Goal: Task Accomplishment & Management: Manage account settings

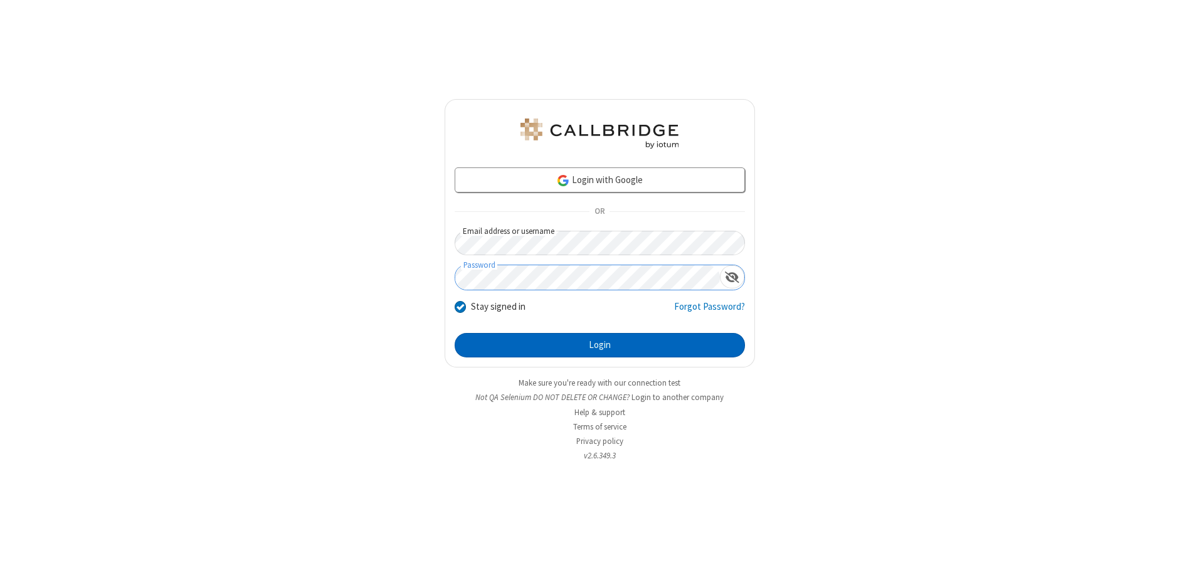
click at [599, 345] on button "Login" at bounding box center [600, 345] width 290 height 25
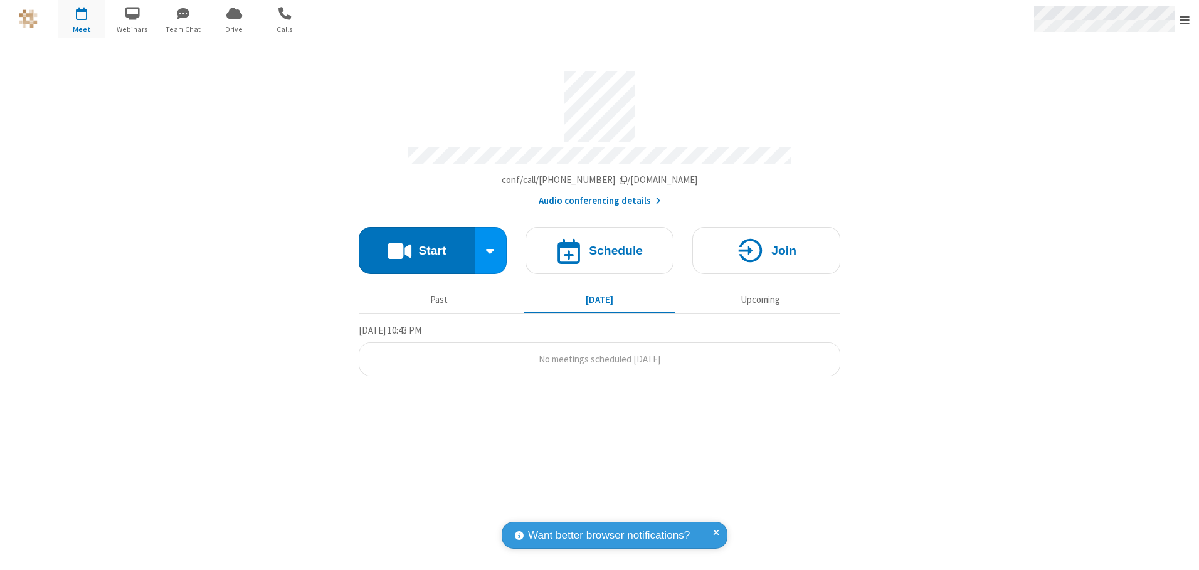
click at [1184, 19] on span "Open menu" at bounding box center [1184, 20] width 10 height 13
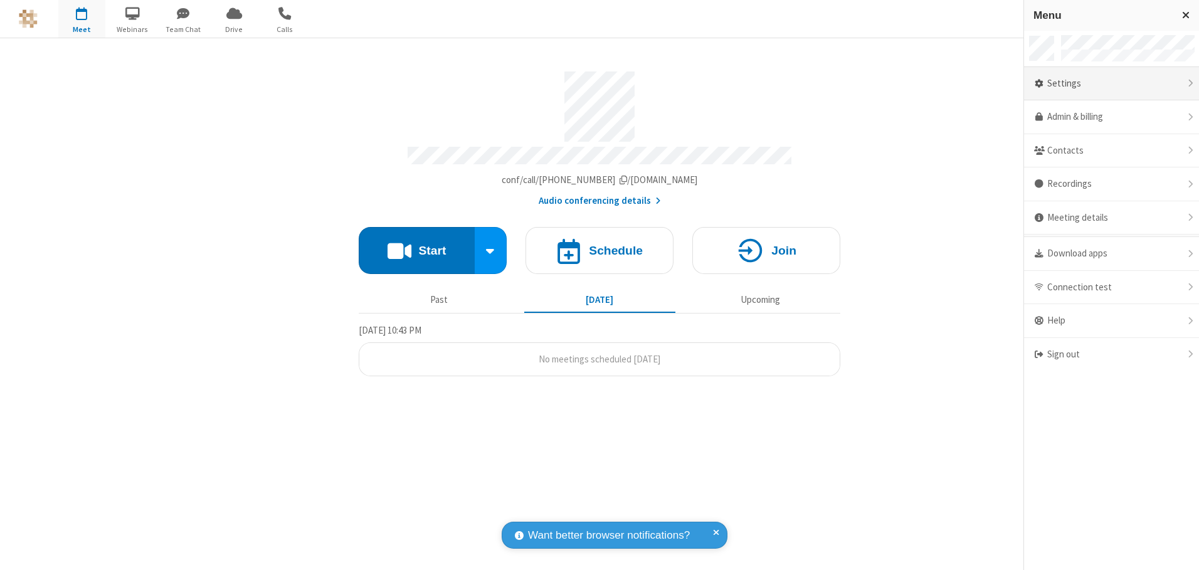
click at [1111, 83] on div "Settings" at bounding box center [1111, 84] width 175 height 34
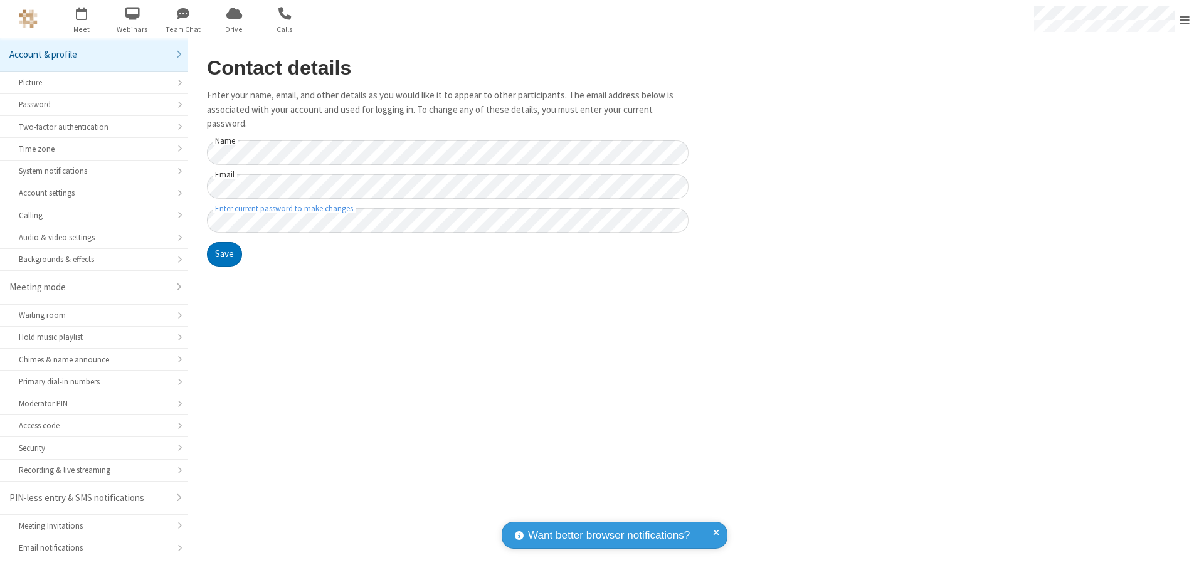
scroll to position [22, 0]
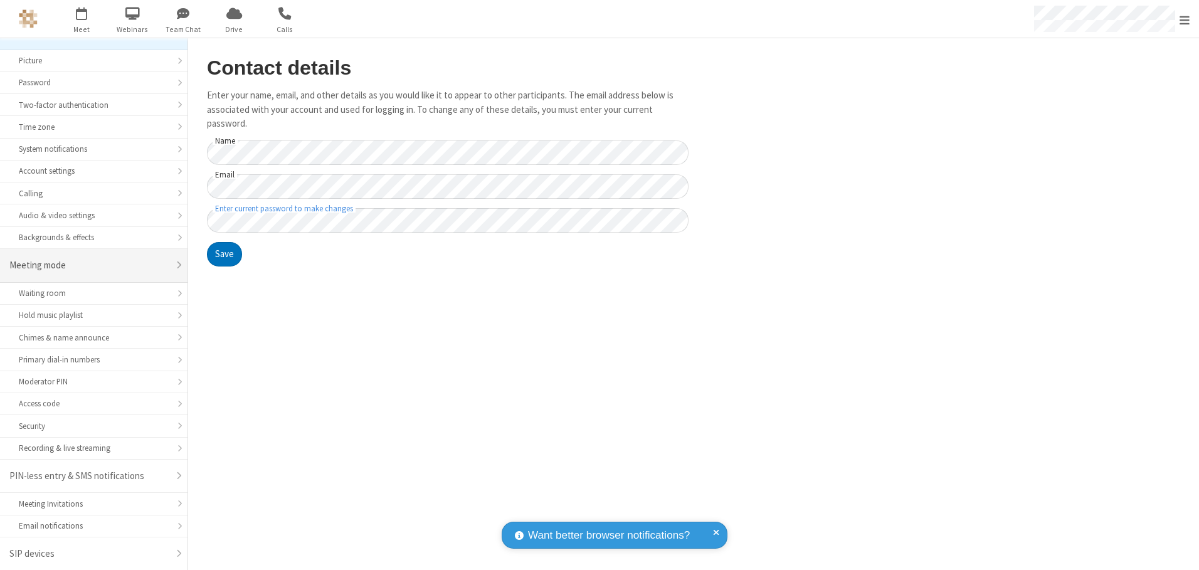
click at [89, 265] on div "Meeting mode" at bounding box center [88, 265] width 159 height 14
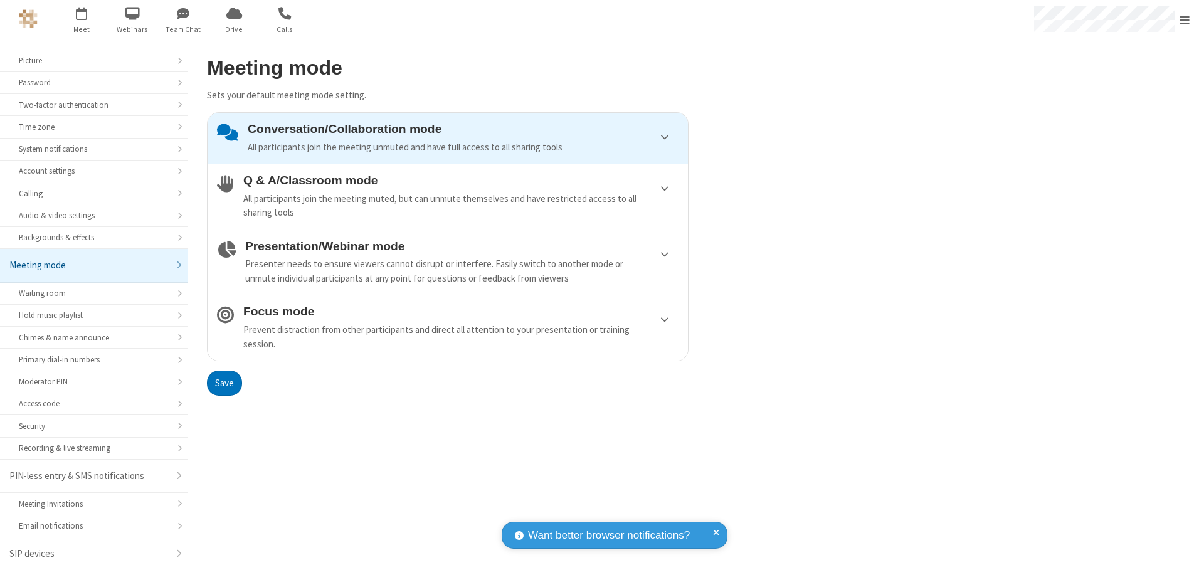
click at [448, 138] on div "Conversation/Collaboration mode All participants join the meeting unmuted and h…" at bounding box center [463, 138] width 431 height 32
click at [224, 382] on button "Save" at bounding box center [224, 383] width 35 height 25
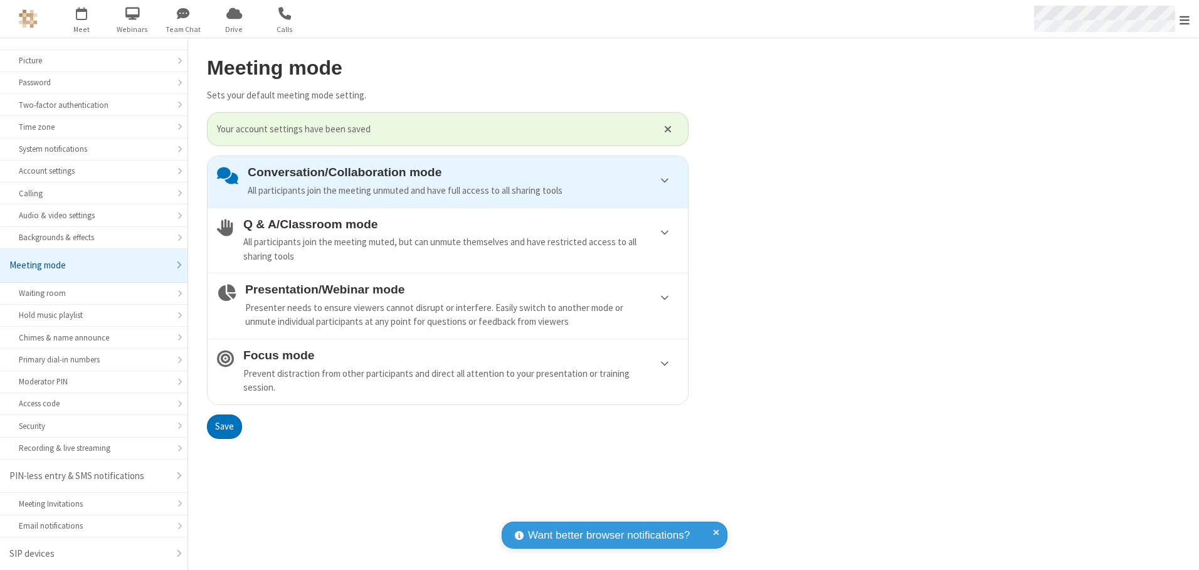
click at [1184, 19] on span "Open menu" at bounding box center [1184, 20] width 10 height 13
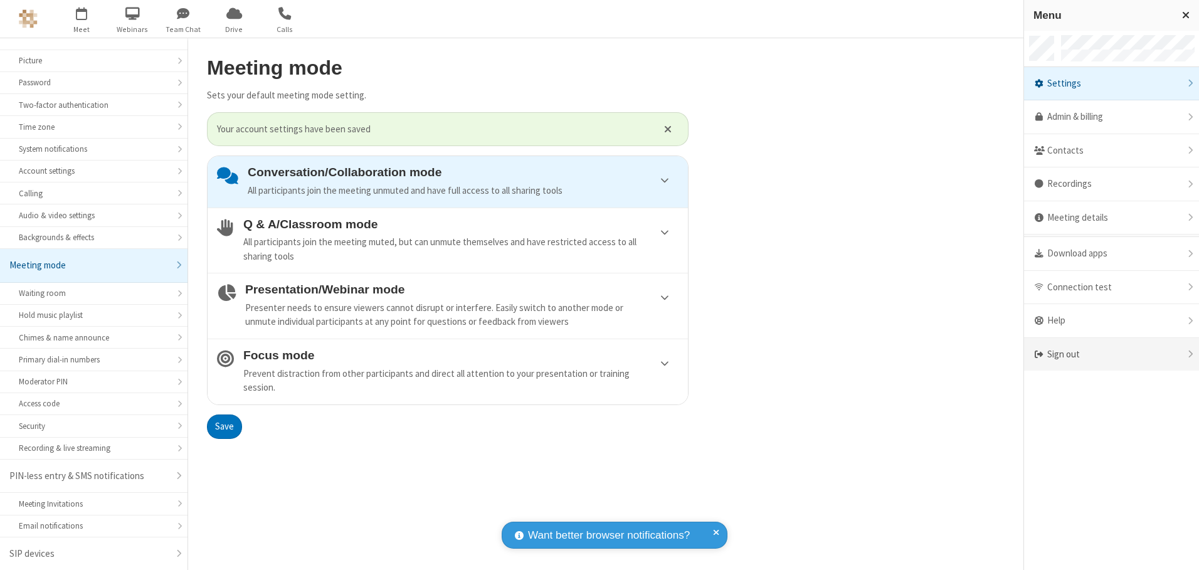
click at [1111, 354] on div "Sign out" at bounding box center [1111, 354] width 175 height 33
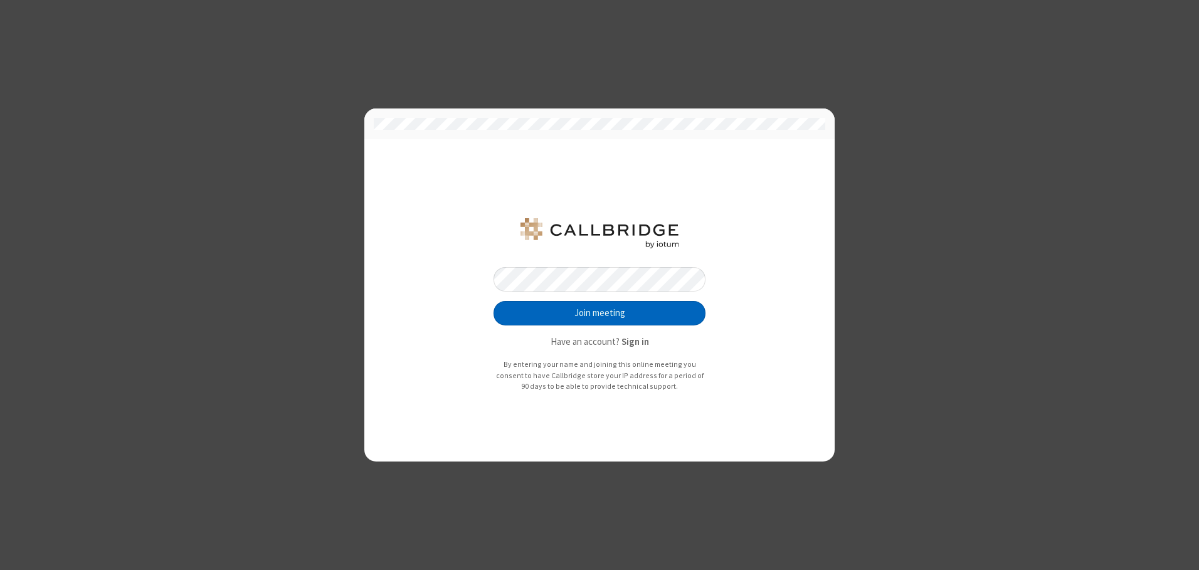
click at [599, 313] on button "Join meeting" at bounding box center [599, 313] width 212 height 25
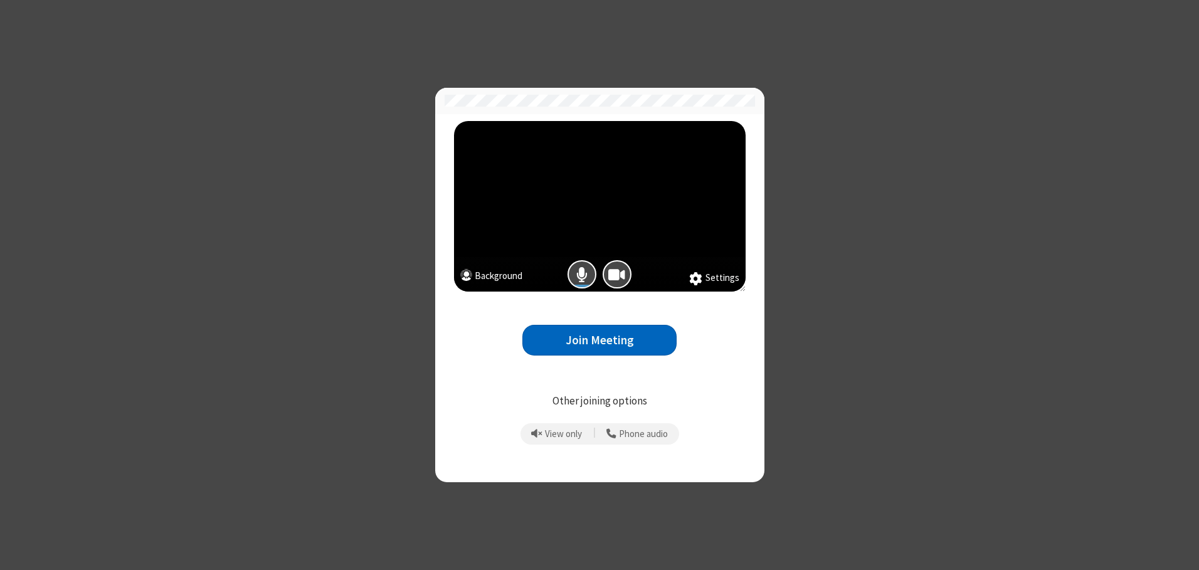
click at [599, 340] on button "Join Meeting" at bounding box center [599, 340] width 154 height 31
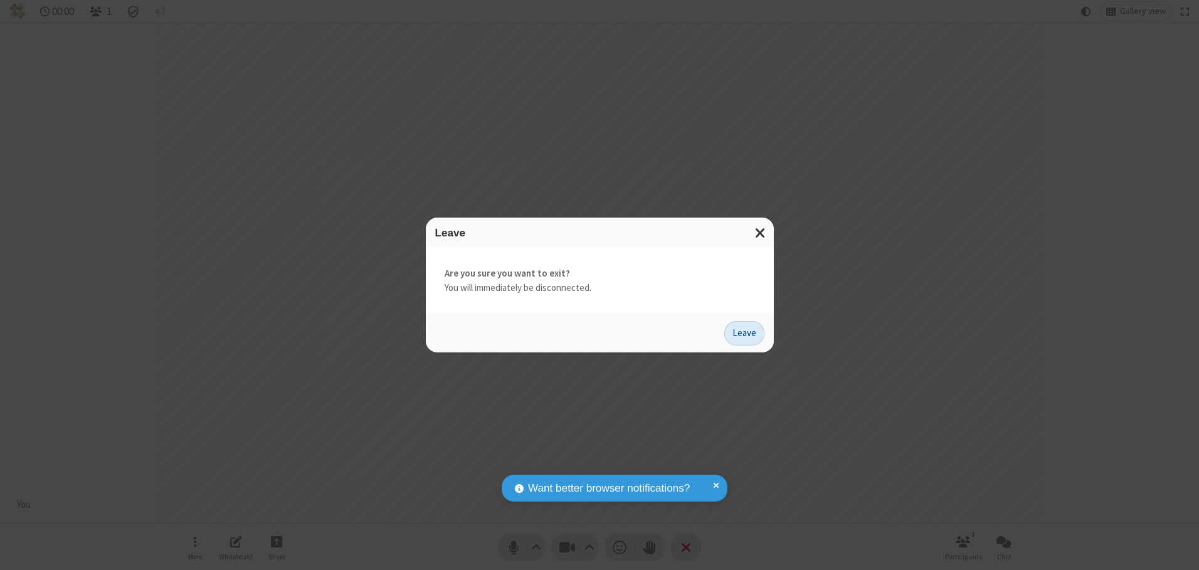
click at [744, 333] on button "Leave" at bounding box center [744, 333] width 40 height 25
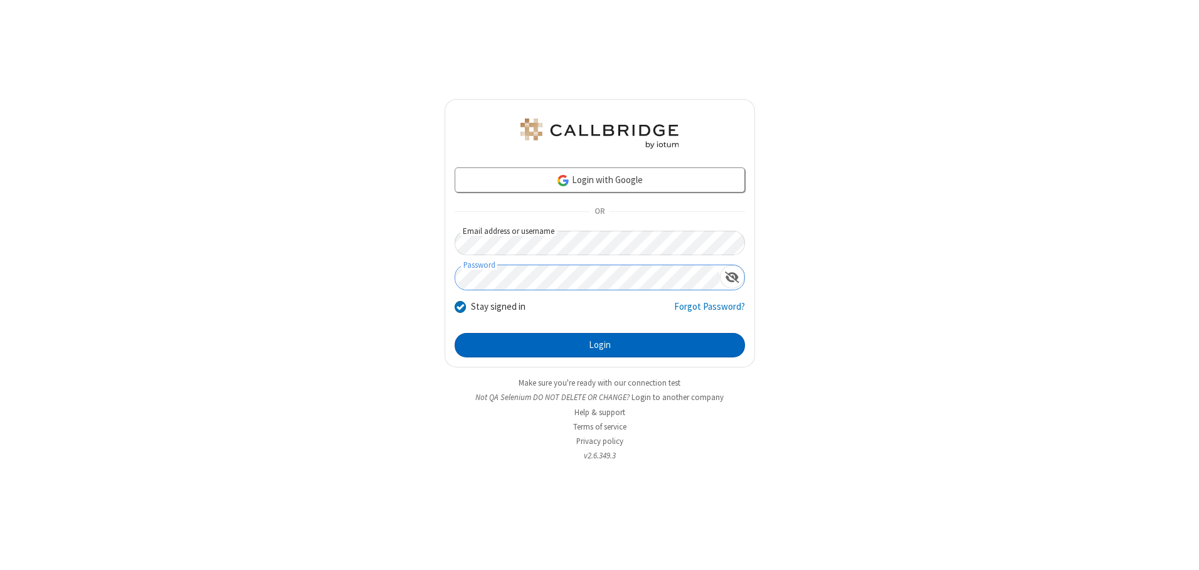
click at [599, 345] on button "Login" at bounding box center [600, 345] width 290 height 25
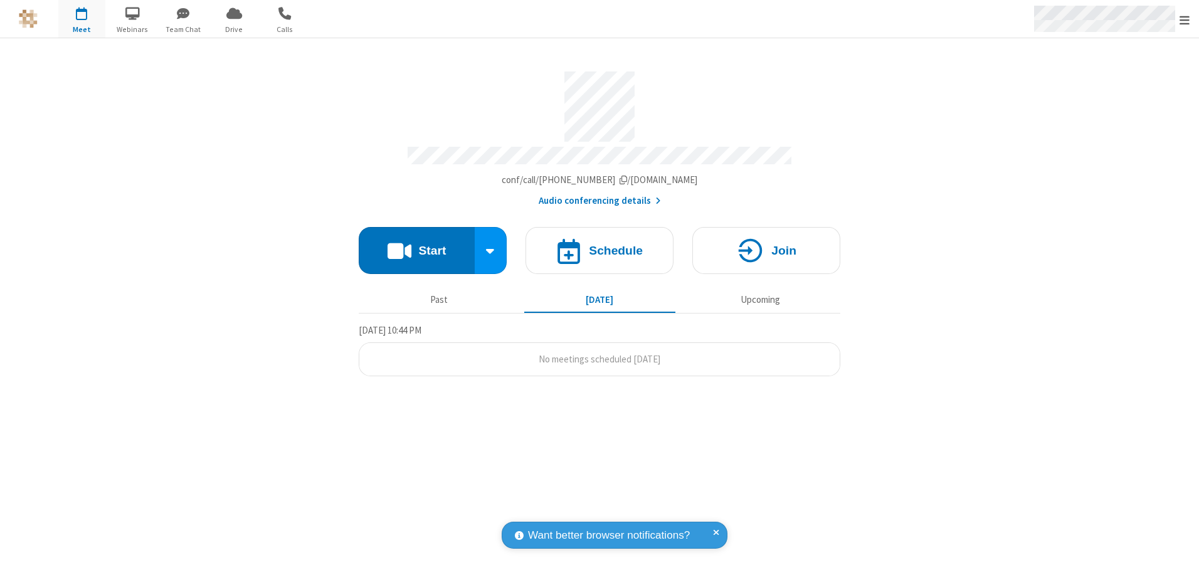
click at [1184, 19] on span "Open menu" at bounding box center [1184, 20] width 10 height 13
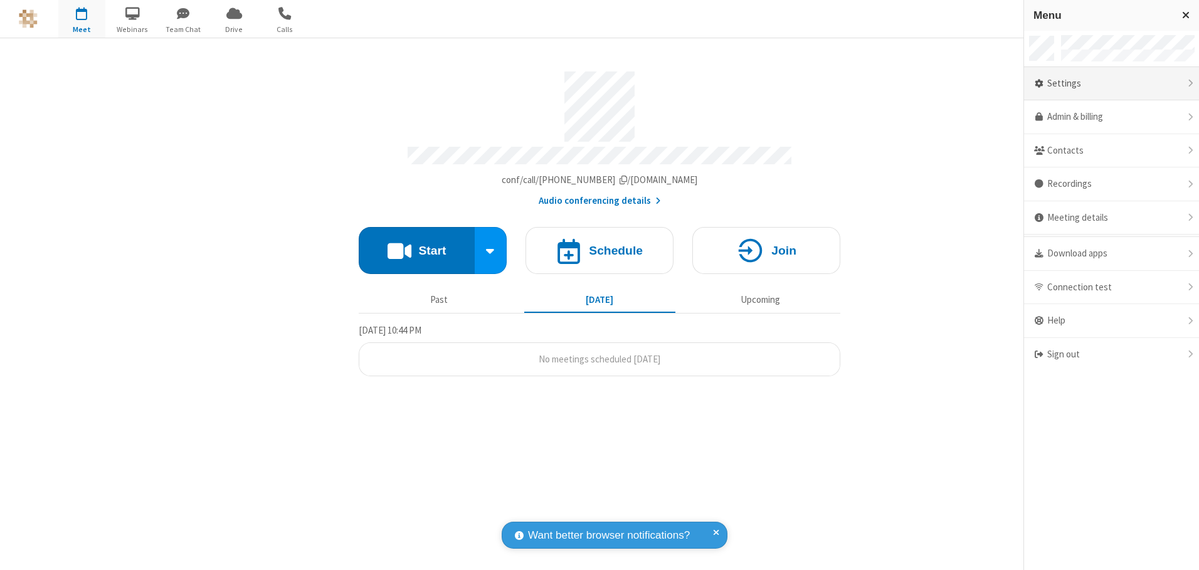
click at [1111, 83] on div "Settings" at bounding box center [1111, 84] width 175 height 34
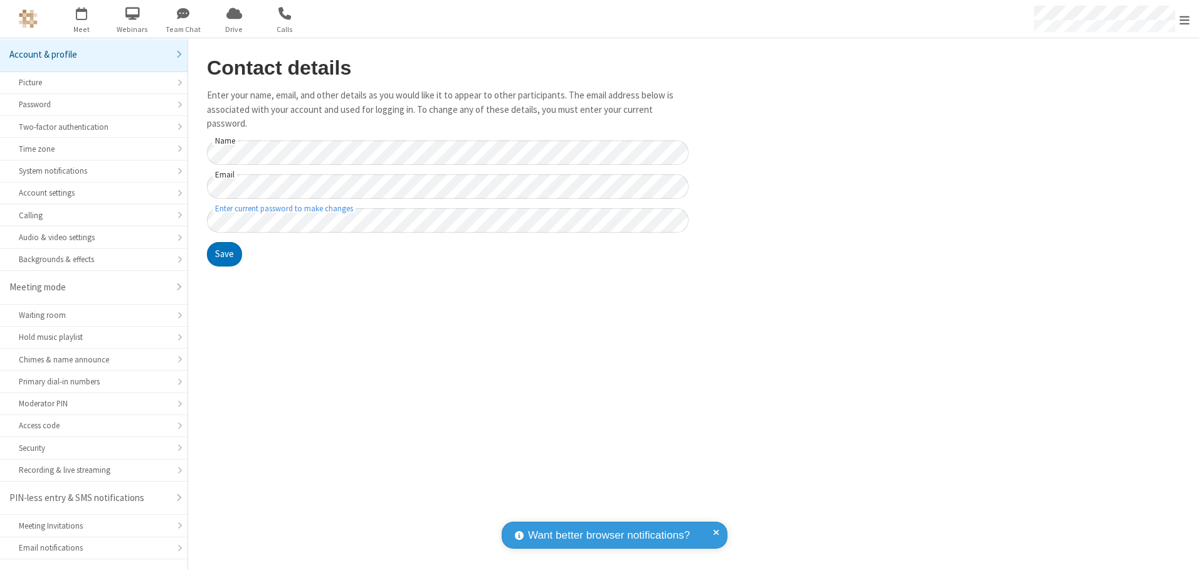
scroll to position [22, 0]
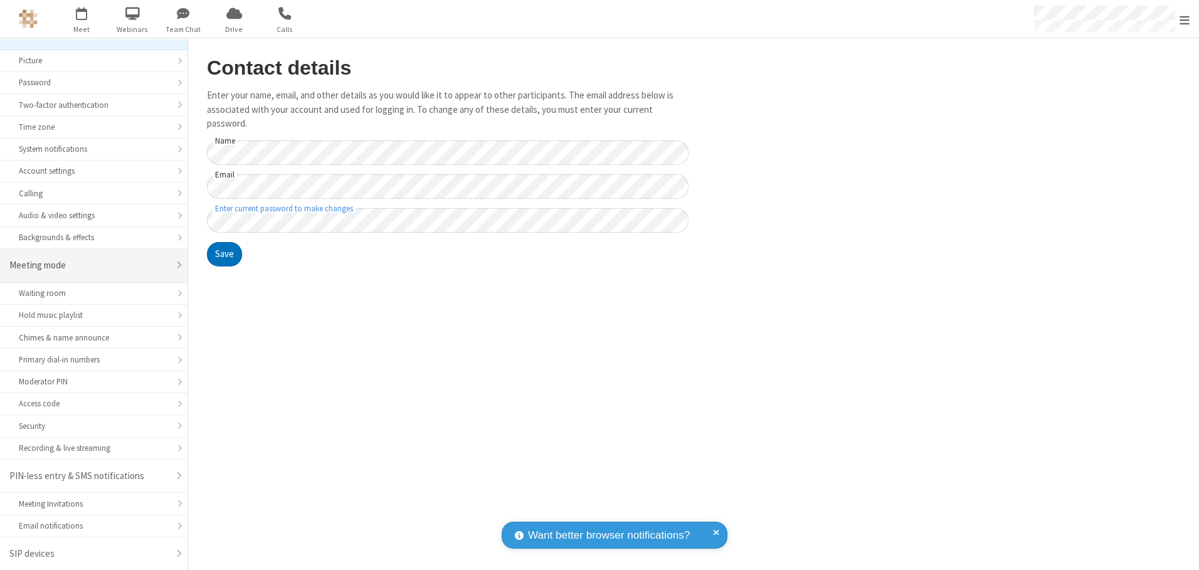
click at [89, 265] on div "Meeting mode" at bounding box center [88, 265] width 159 height 14
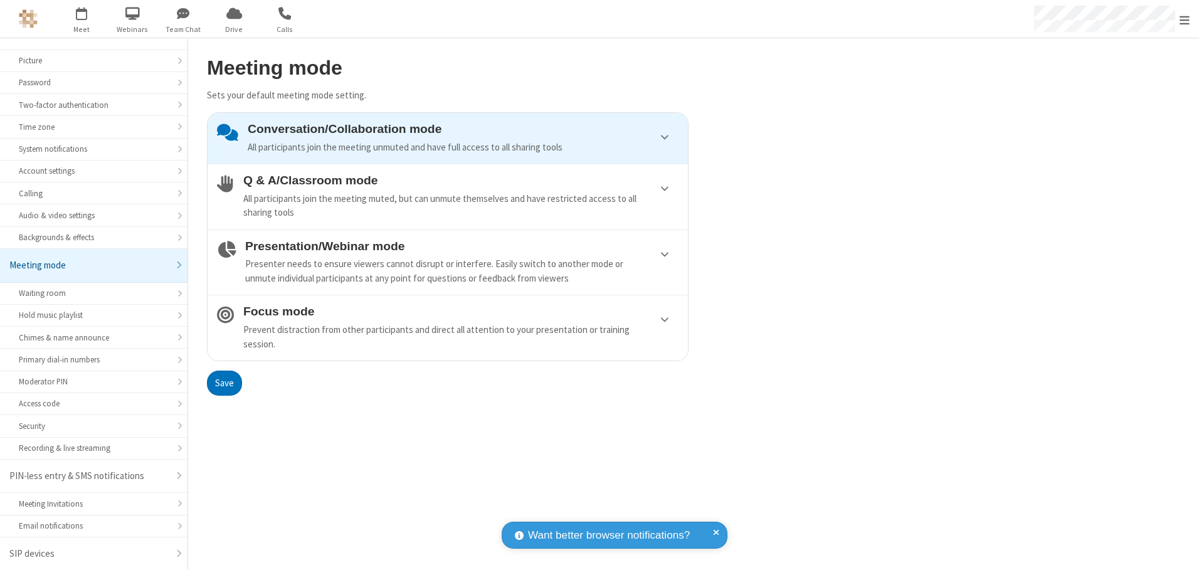
click at [448, 138] on div "Conversation/Collaboration mode All participants join the meeting unmuted and h…" at bounding box center [463, 138] width 431 height 32
click at [224, 382] on button "Save" at bounding box center [224, 383] width 35 height 25
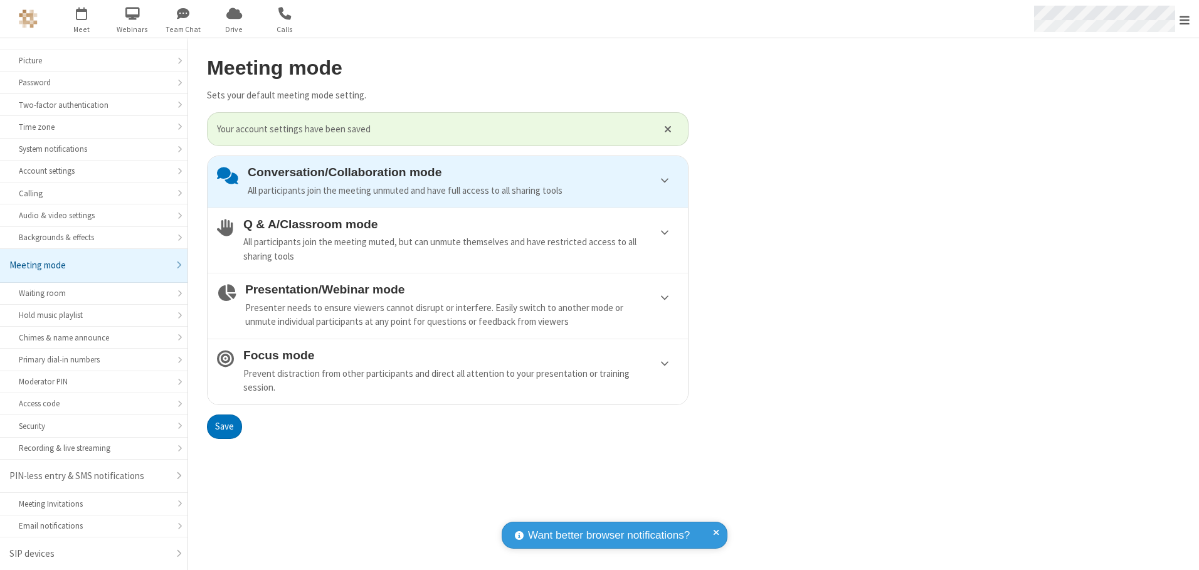
click at [1184, 19] on span "Open menu" at bounding box center [1184, 20] width 10 height 13
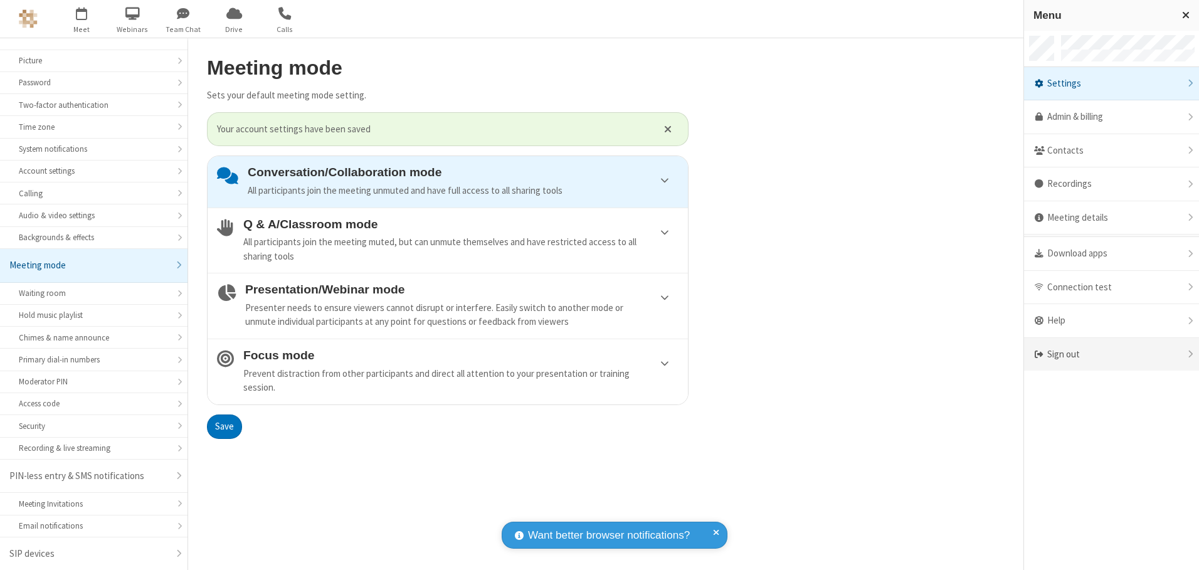
click at [1111, 354] on div "Sign out" at bounding box center [1111, 354] width 175 height 33
